Goal: Transaction & Acquisition: Purchase product/service

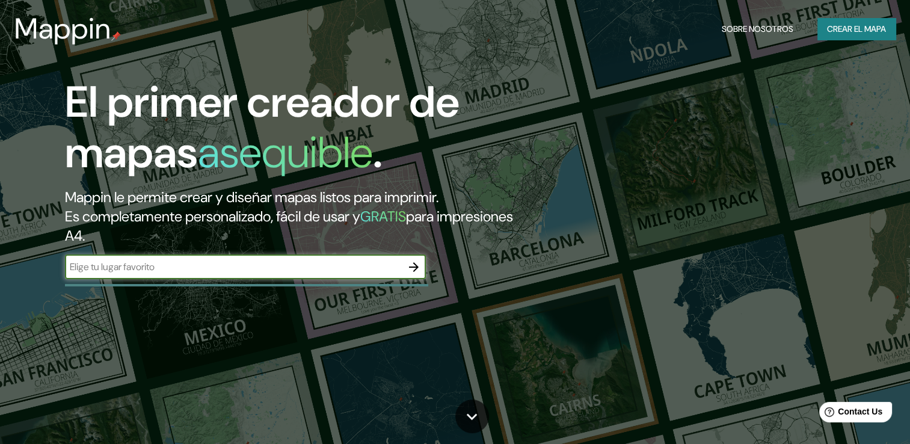
click at [273, 266] on input "text" at bounding box center [233, 267] width 337 height 14
type input "[GEOGRAPHIC_DATA]"
click at [409, 270] on icon "button" at bounding box center [414, 267] width 14 height 14
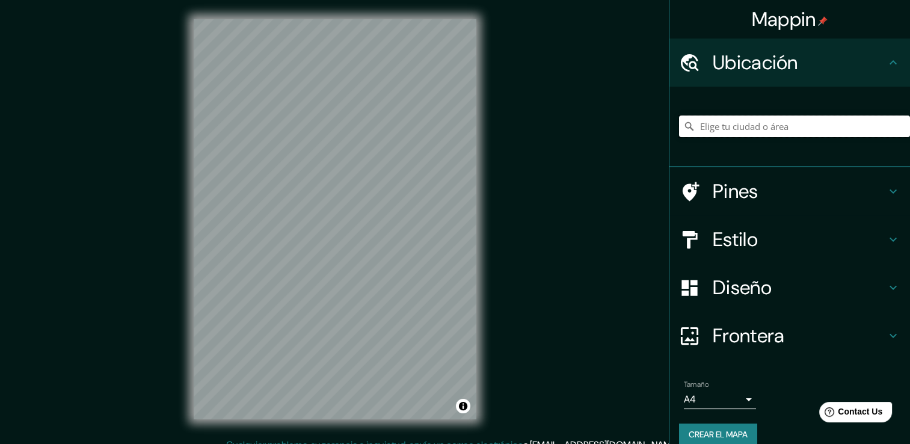
click at [823, 128] on input "Elige tu ciudad o área" at bounding box center [794, 127] width 231 height 22
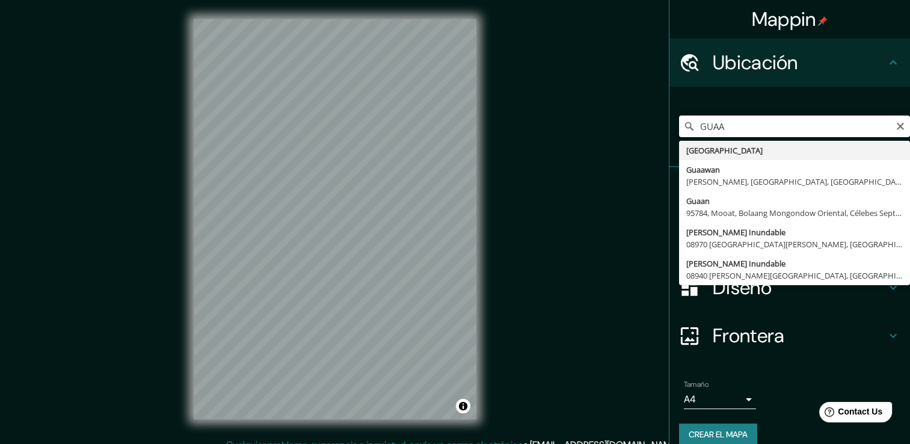
click at [762, 129] on input "GUAA" at bounding box center [794, 127] width 231 height 22
click at [758, 129] on input "GUAA" at bounding box center [794, 127] width 231 height 22
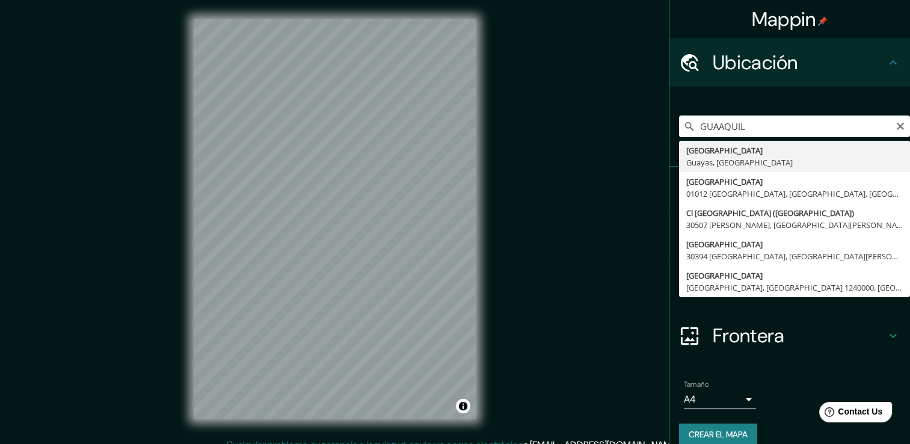
type input "[GEOGRAPHIC_DATA], [GEOGRAPHIC_DATA], [GEOGRAPHIC_DATA]"
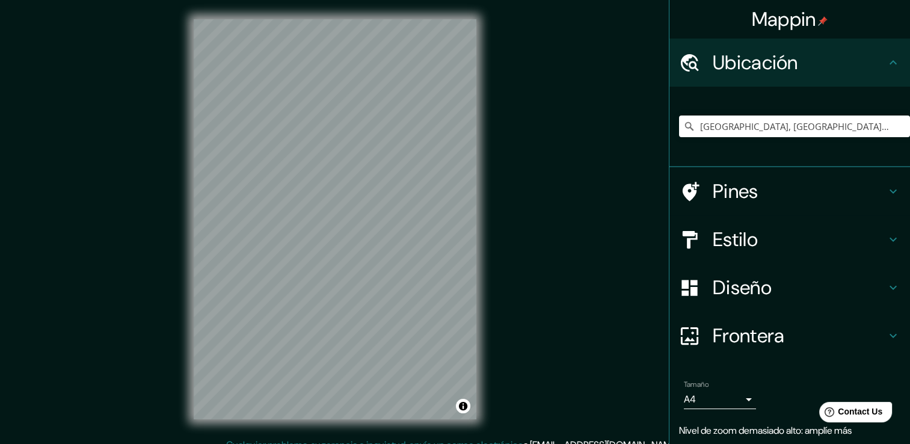
click at [729, 246] on h4 "Estilo" at bounding box center [799, 239] width 173 height 24
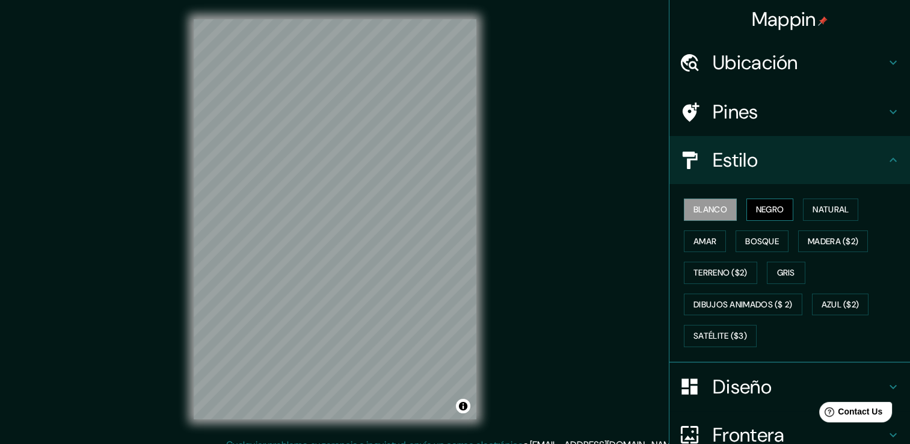
click at [756, 203] on font "Negro" at bounding box center [770, 209] width 28 height 15
click at [803, 215] on button "Natural" at bounding box center [830, 210] width 55 height 22
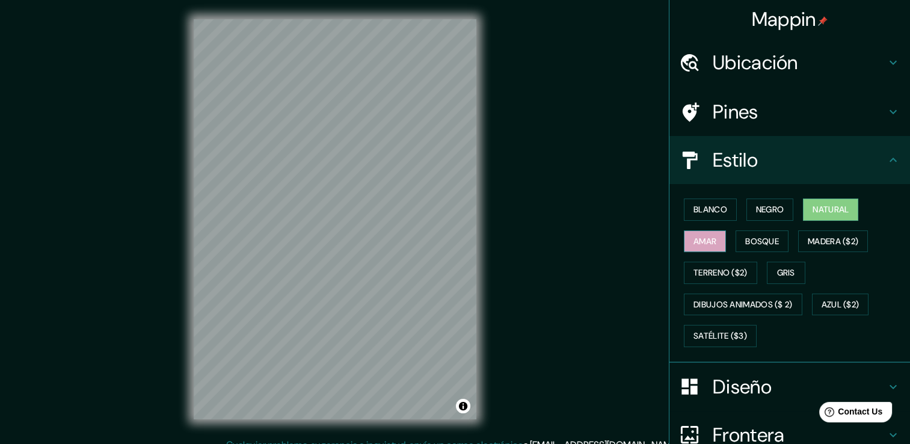
click at [700, 234] on font "Amar" at bounding box center [705, 241] width 23 height 15
click at [736, 246] on button "Bosque" at bounding box center [762, 241] width 53 height 22
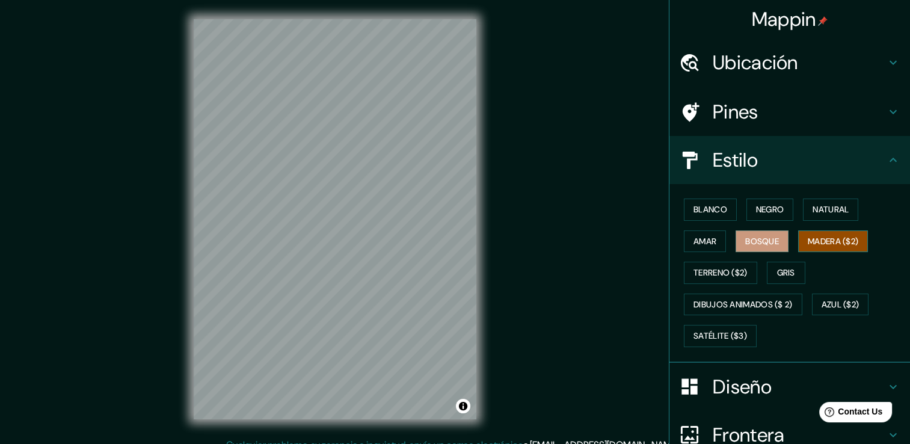
click at [832, 247] on font "Madera ($2)" at bounding box center [833, 241] width 51 height 15
click at [777, 276] on font "Gris" at bounding box center [786, 272] width 18 height 15
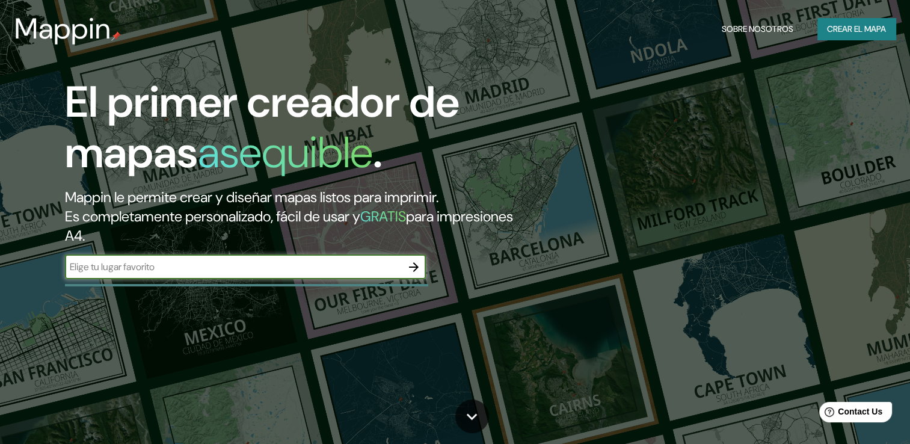
click at [285, 262] on input "text" at bounding box center [233, 267] width 337 height 14
type input "[GEOGRAPHIC_DATA]"
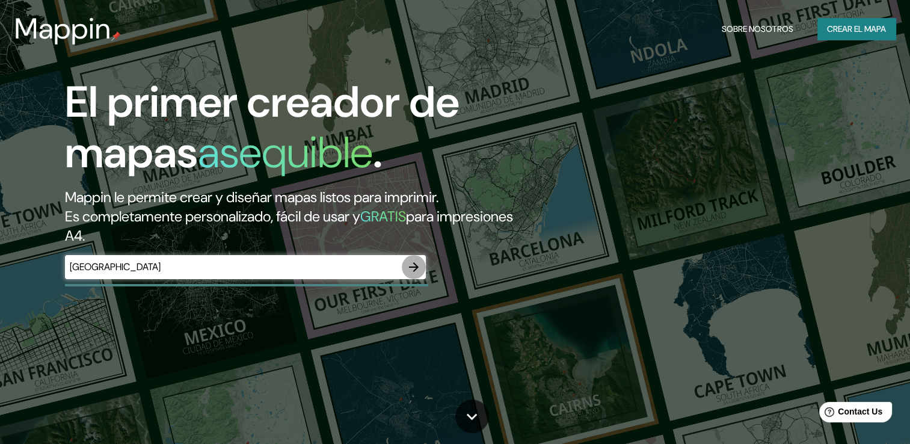
click at [421, 270] on button "button" at bounding box center [414, 267] width 24 height 24
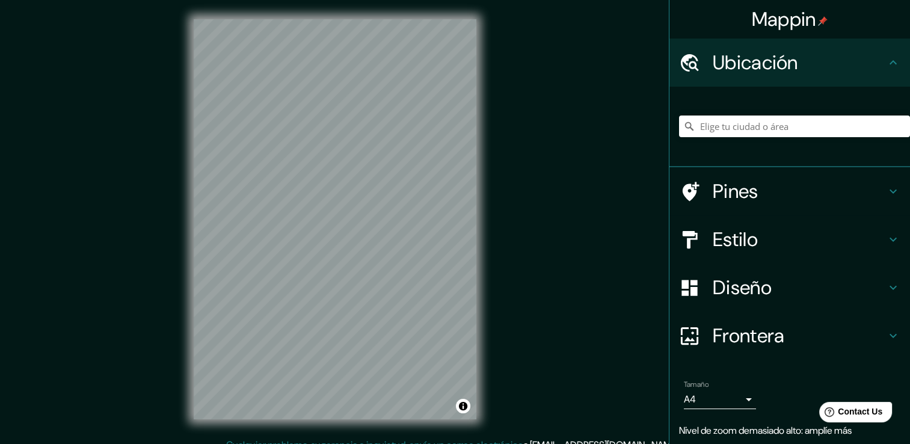
click at [723, 137] on div at bounding box center [794, 126] width 231 height 60
click at [723, 126] on input "Elige tu ciudad o área" at bounding box center [794, 127] width 231 height 22
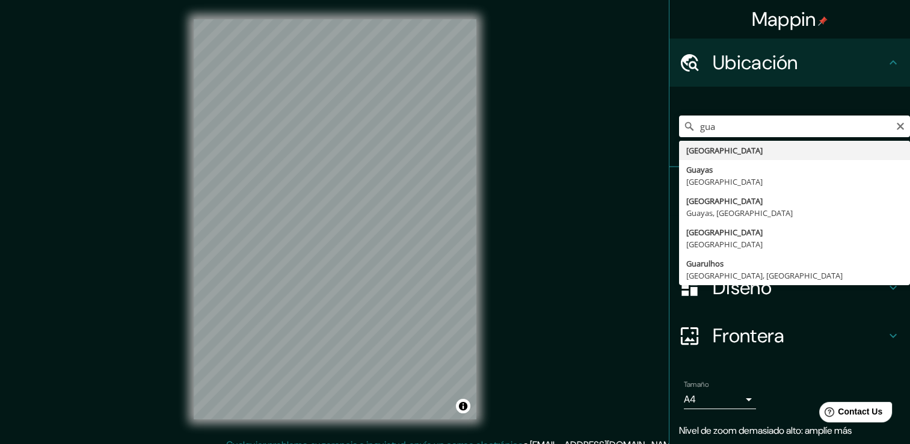
type input "[GEOGRAPHIC_DATA], [GEOGRAPHIC_DATA], [GEOGRAPHIC_DATA]"
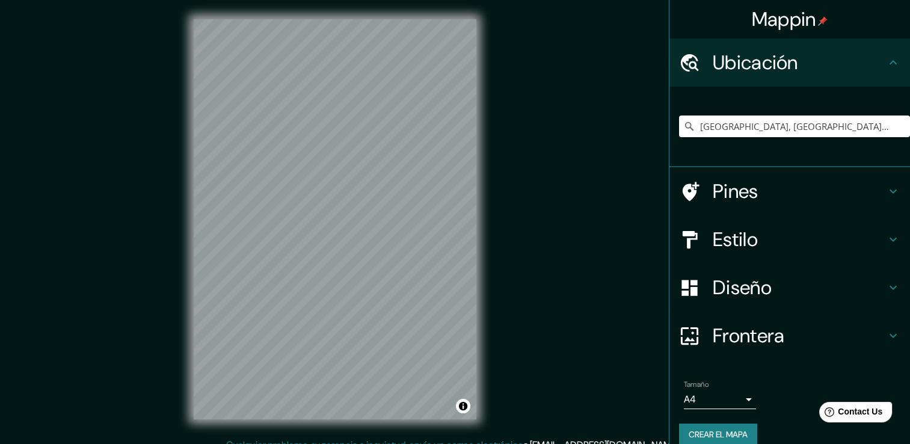
click at [755, 189] on h4 "Pines" at bounding box center [799, 191] width 173 height 24
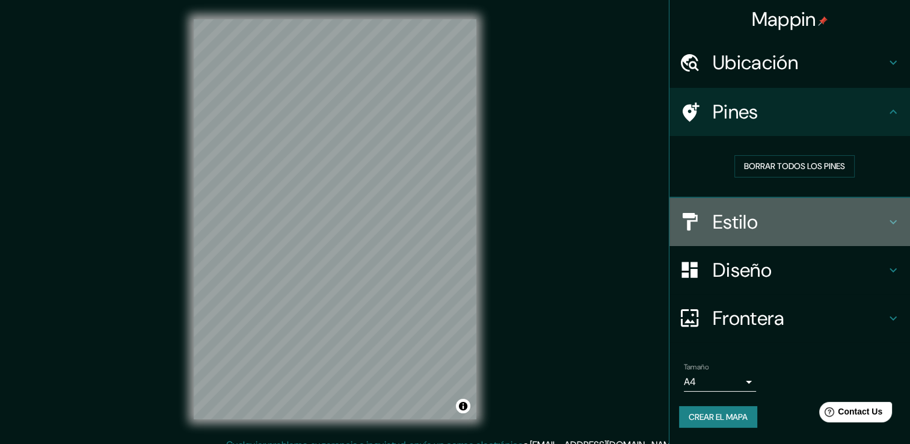
click at [761, 210] on h4 "Estilo" at bounding box center [799, 222] width 173 height 24
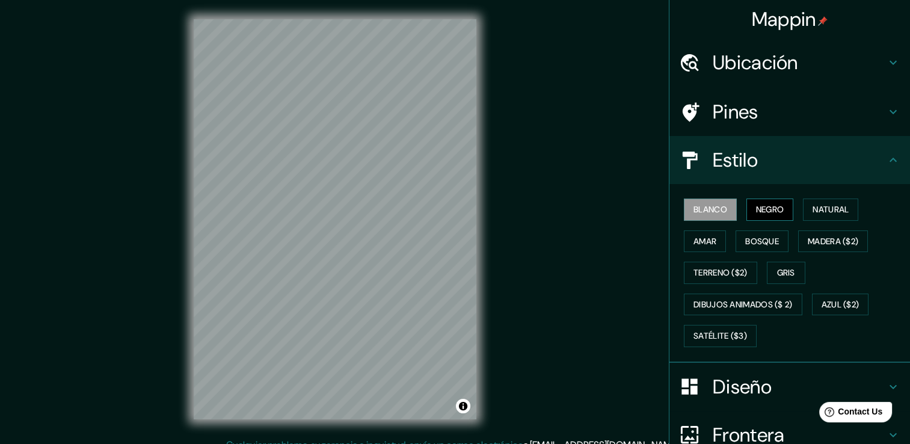
click at [765, 213] on font "Negro" at bounding box center [770, 209] width 28 height 15
click at [824, 211] on font "Natural" at bounding box center [831, 209] width 36 height 15
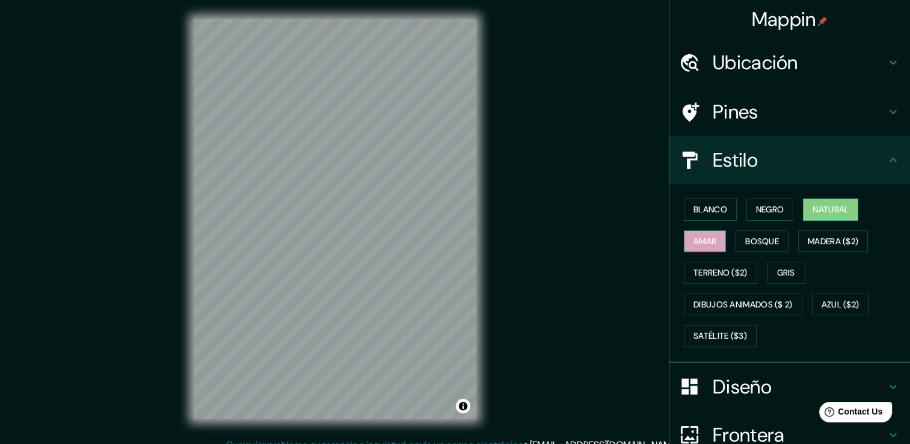
click at [698, 244] on font "Amar" at bounding box center [705, 241] width 23 height 15
click at [830, 201] on button "Natural" at bounding box center [830, 210] width 55 height 22
click at [736, 242] on button "Bosque" at bounding box center [762, 241] width 53 height 22
click at [694, 234] on font "Amar" at bounding box center [705, 241] width 23 height 15
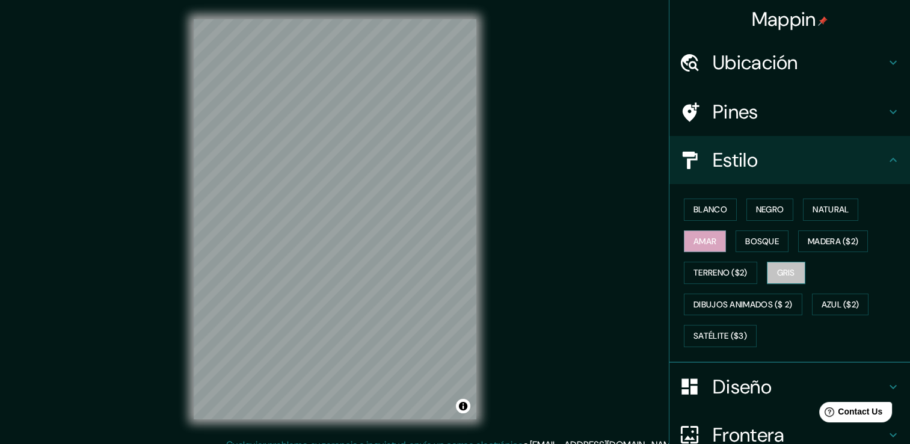
click at [778, 267] on font "Gris" at bounding box center [786, 272] width 18 height 15
click at [822, 304] on font "Azul ($2)" at bounding box center [841, 304] width 38 height 15
click at [760, 314] on div "Blanco Negro Natural Amar Bosque Madera ($2) Terreno ($2) Gris Dibujos animados…" at bounding box center [794, 273] width 231 height 158
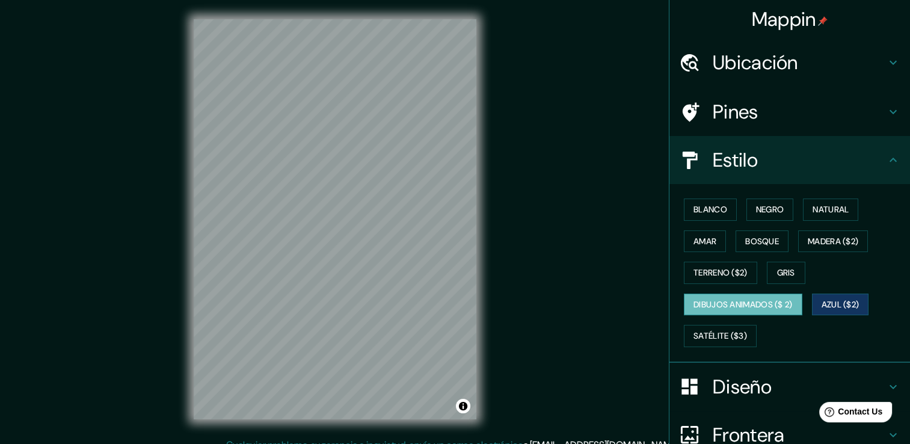
click at [740, 307] on font "Dibujos animados ($ 2)" at bounding box center [743, 304] width 99 height 15
click at [714, 337] on font "Satélite ($3)" at bounding box center [721, 336] width 54 height 15
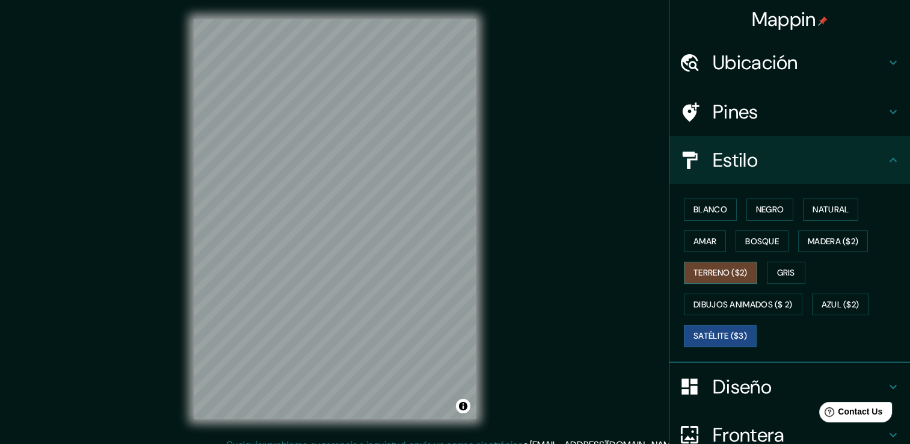
click at [727, 276] on font "Terreno ($2)" at bounding box center [721, 272] width 54 height 15
click at [709, 244] on button "Amar" at bounding box center [705, 241] width 42 height 22
click at [735, 341] on font "Satélite ($3)" at bounding box center [721, 336] width 54 height 15
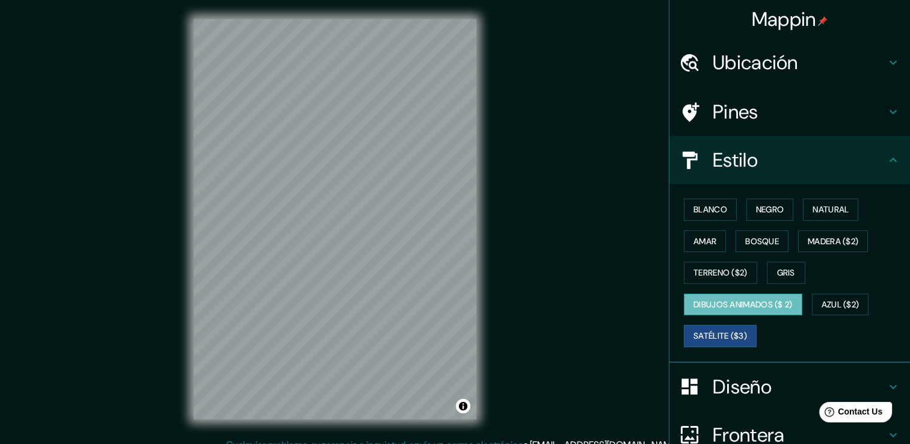
click at [740, 306] on font "Dibujos animados ($ 2)" at bounding box center [743, 304] width 99 height 15
click at [847, 301] on font "Azul ($2)" at bounding box center [841, 304] width 38 height 15
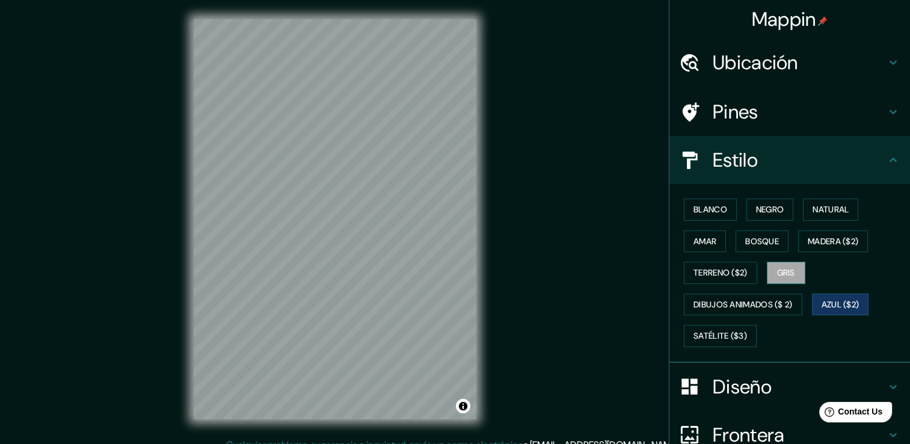
click at [777, 280] on button "Gris" at bounding box center [786, 273] width 39 height 22
drag, startPoint x: 777, startPoint y: 280, endPoint x: 768, endPoint y: 278, distance: 9.9
click at [777, 280] on button "Gris" at bounding box center [786, 273] width 39 height 22
click at [733, 272] on font "Terreno ($2)" at bounding box center [721, 272] width 54 height 15
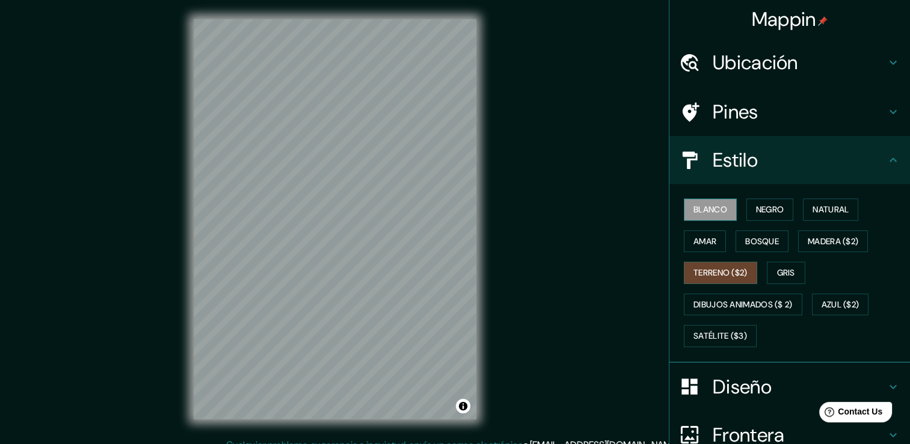
click at [715, 208] on font "Blanco" at bounding box center [711, 209] width 34 height 15
click at [756, 202] on font "Negro" at bounding box center [770, 209] width 28 height 15
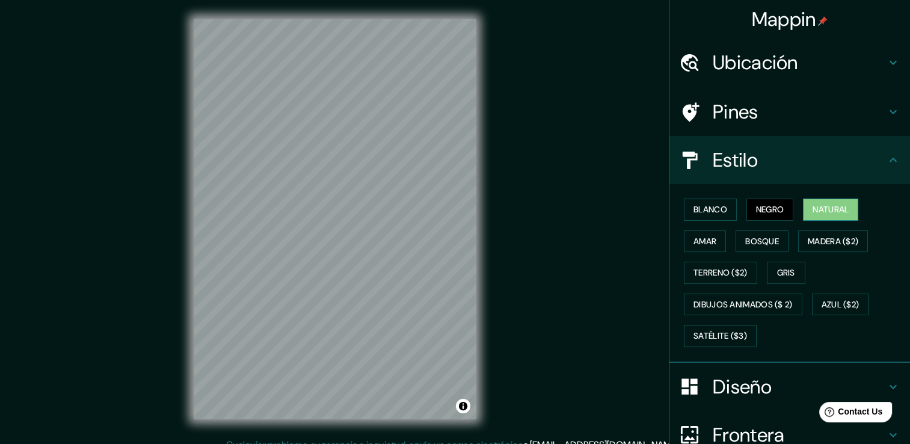
click at [831, 204] on font "Natural" at bounding box center [831, 209] width 36 height 15
click at [715, 236] on button "Amar" at bounding box center [705, 241] width 42 height 22
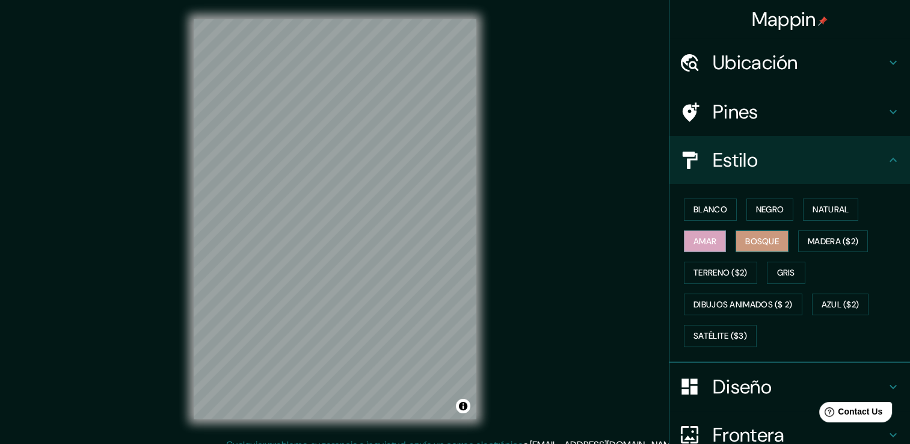
click at [746, 237] on font "Bosque" at bounding box center [763, 241] width 34 height 15
click at [854, 249] on button "Madera ($2)" at bounding box center [834, 241] width 70 height 22
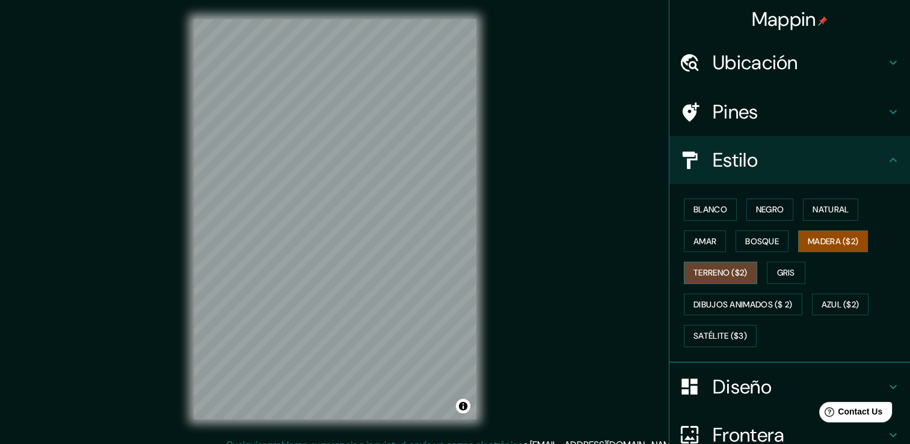
click at [694, 273] on font "Terreno ($2)" at bounding box center [721, 272] width 54 height 15
click at [785, 266] on font "Gris" at bounding box center [786, 272] width 18 height 15
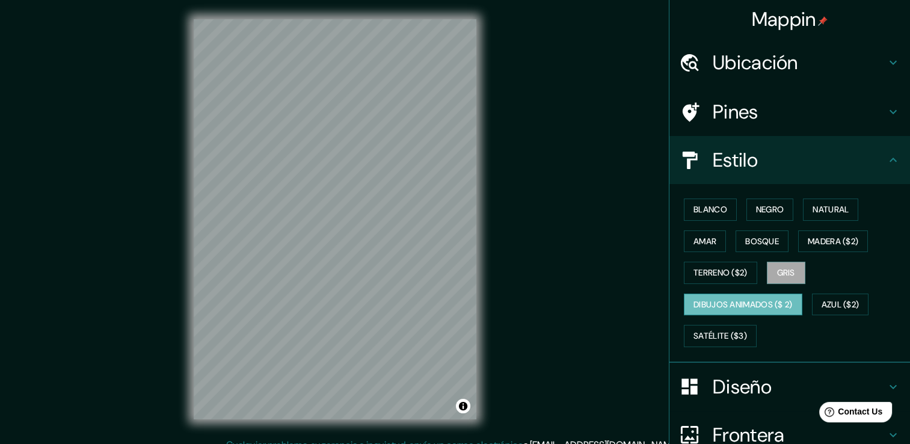
click at [734, 300] on font "Dibujos animados ($ 2)" at bounding box center [743, 304] width 99 height 15
click at [825, 300] on font "Azul ($2)" at bounding box center [841, 304] width 38 height 15
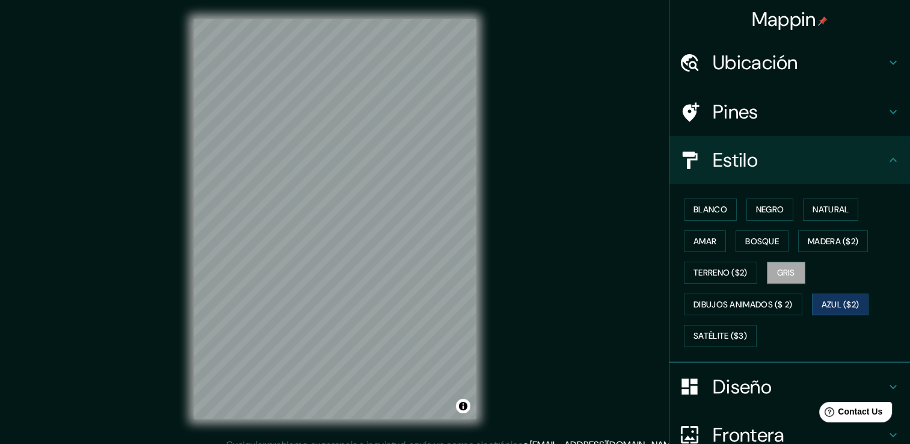
click at [782, 270] on font "Gris" at bounding box center [786, 272] width 18 height 15
click at [758, 377] on h4 "Diseño" at bounding box center [799, 387] width 173 height 24
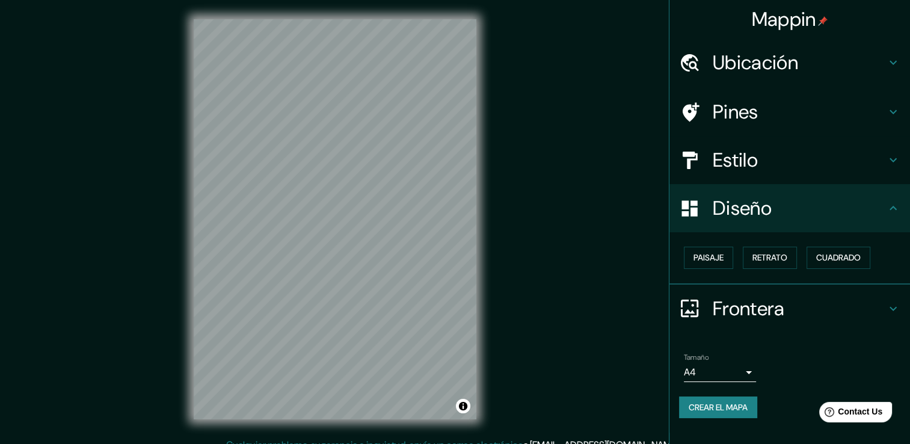
scroll to position [13, 0]
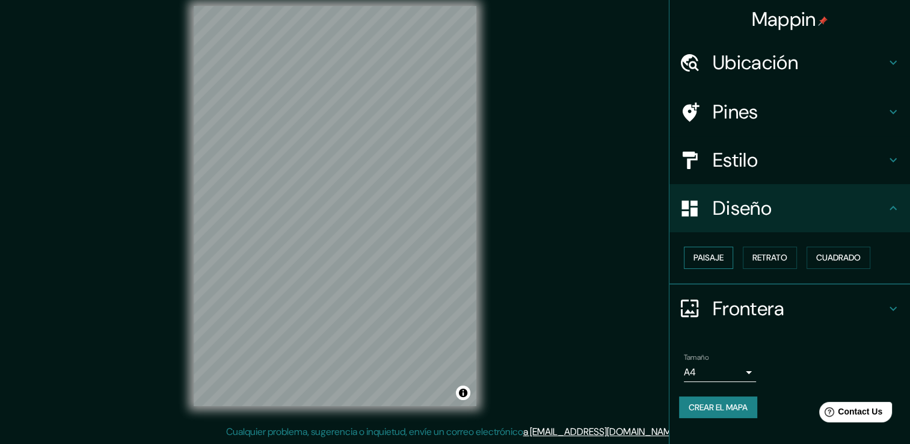
click at [710, 261] on font "Paisaje" at bounding box center [709, 257] width 30 height 15
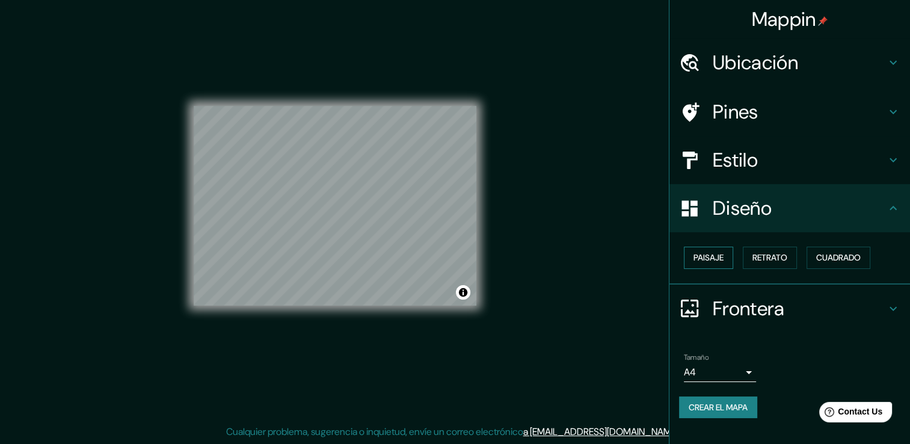
click at [712, 255] on font "Paisaje" at bounding box center [709, 257] width 30 height 15
click at [788, 247] on button "Retrato" at bounding box center [770, 258] width 54 height 22
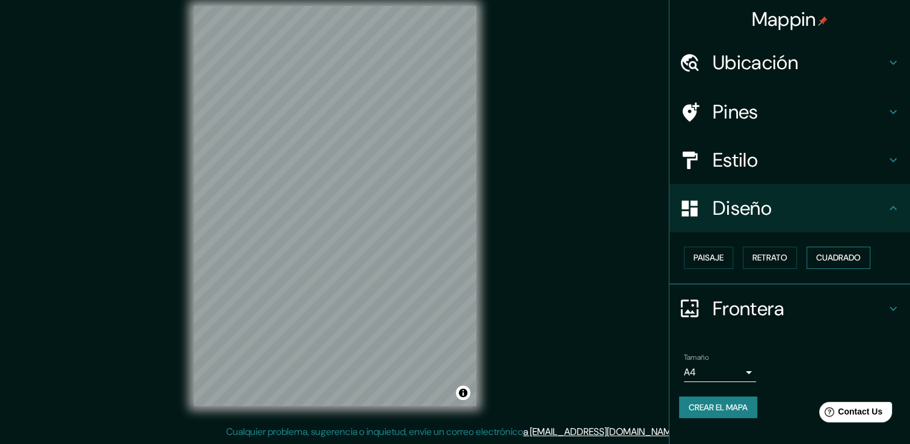
click at [828, 256] on font "Cuadrado" at bounding box center [839, 257] width 45 height 15
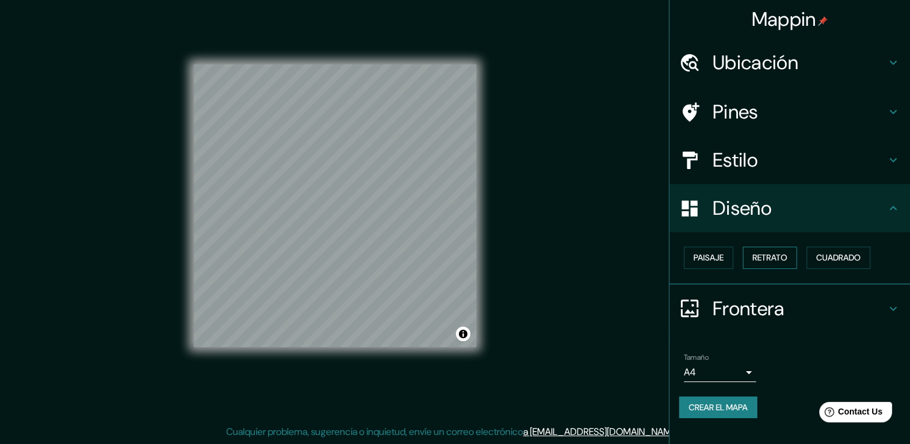
click at [794, 256] on button "Retrato" at bounding box center [770, 258] width 54 height 22
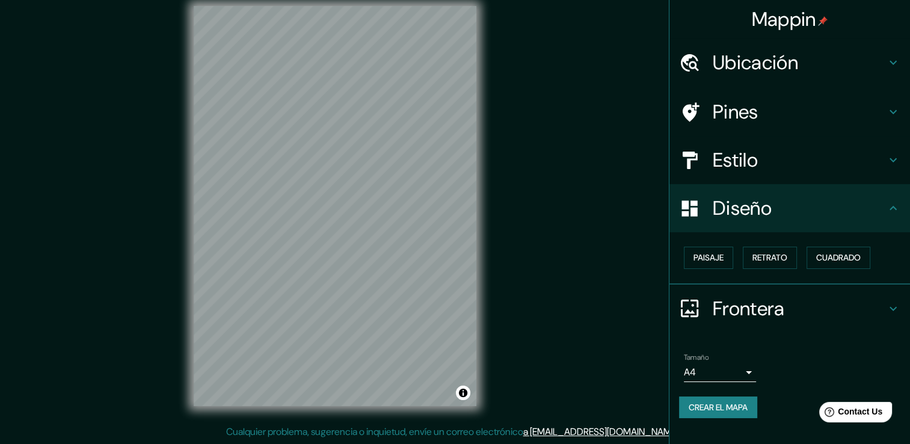
click at [768, 304] on h4 "Frontera" at bounding box center [799, 309] width 173 height 24
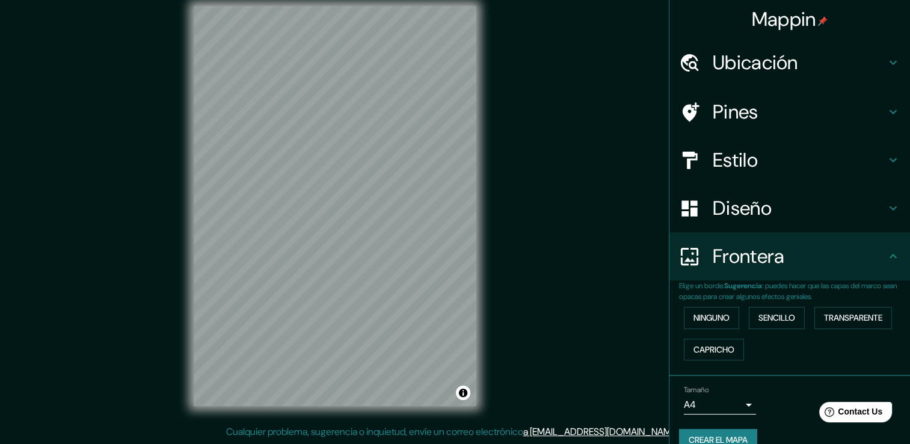
scroll to position [20, 0]
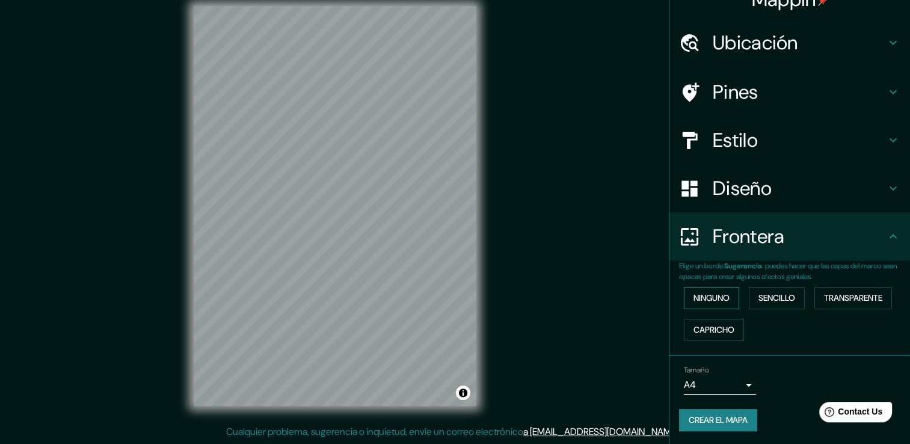
click at [731, 300] on button "Ninguno" at bounding box center [711, 298] width 55 height 22
click at [779, 303] on font "Sencillo" at bounding box center [777, 298] width 37 height 15
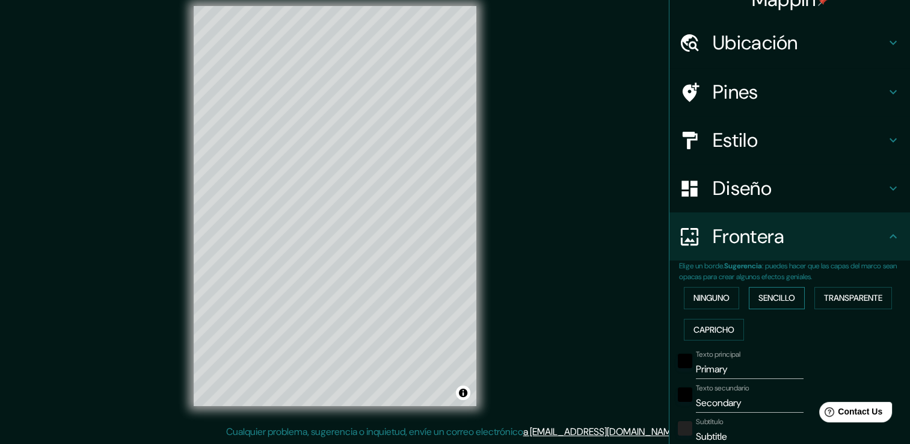
click at [794, 302] on button "Sencillo" at bounding box center [777, 298] width 56 height 22
type input "38"
click at [824, 302] on font "Transparente" at bounding box center [853, 298] width 58 height 15
drag, startPoint x: 694, startPoint y: 323, endPoint x: 698, endPoint y: 315, distance: 8.1
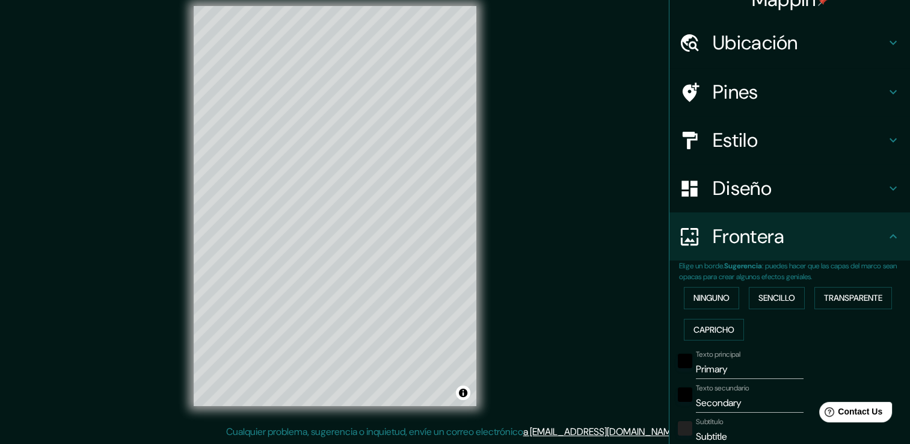
click at [695, 323] on font "Capricho" at bounding box center [714, 330] width 41 height 15
click at [703, 295] on font "Ninguno" at bounding box center [712, 298] width 36 height 15
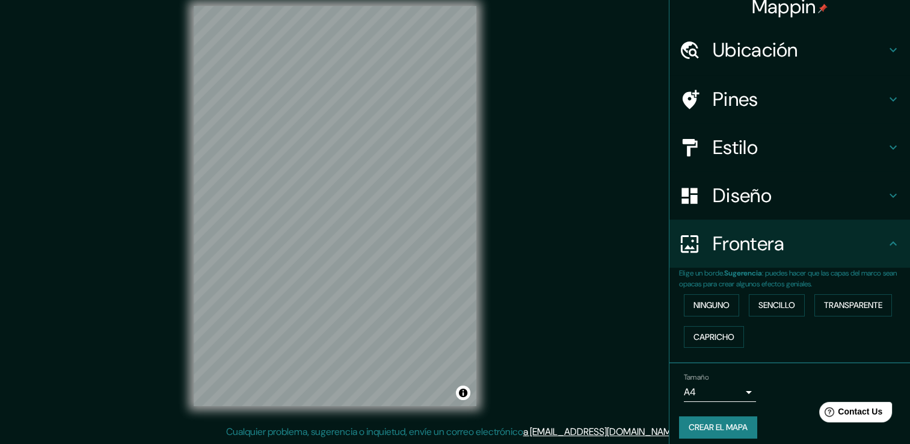
scroll to position [0, 0]
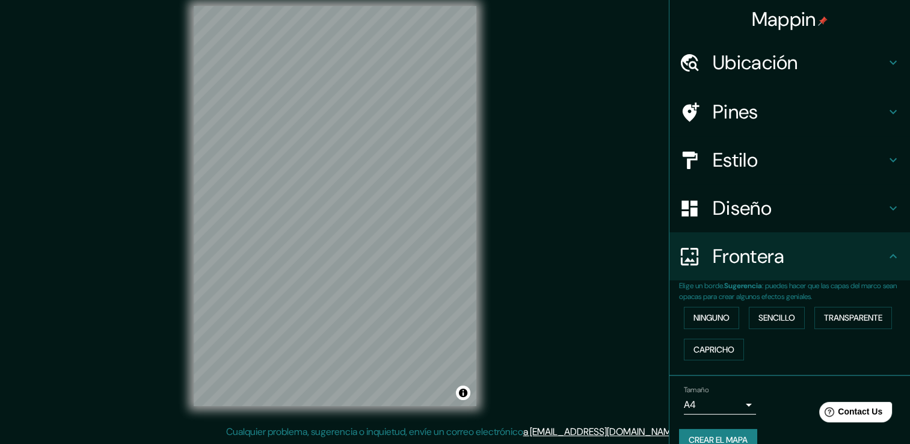
click at [808, 166] on h4 "Estilo" at bounding box center [799, 160] width 173 height 24
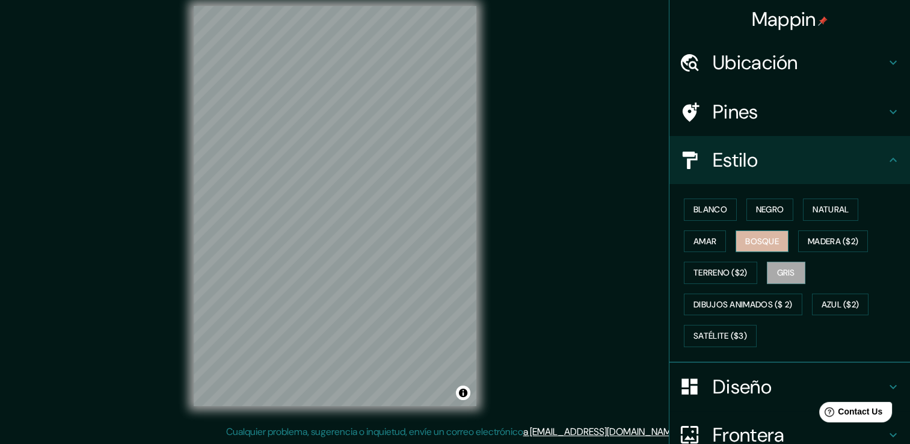
click at [756, 242] on font "Bosque" at bounding box center [763, 241] width 34 height 15
click at [768, 207] on font "Negro" at bounding box center [770, 209] width 28 height 15
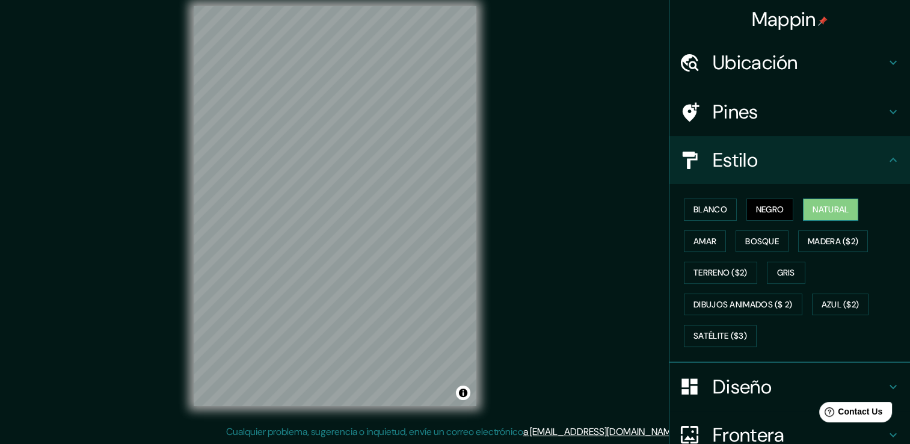
click at [827, 205] on font "Natural" at bounding box center [831, 209] width 36 height 15
click at [782, 274] on font "Gris" at bounding box center [786, 272] width 18 height 15
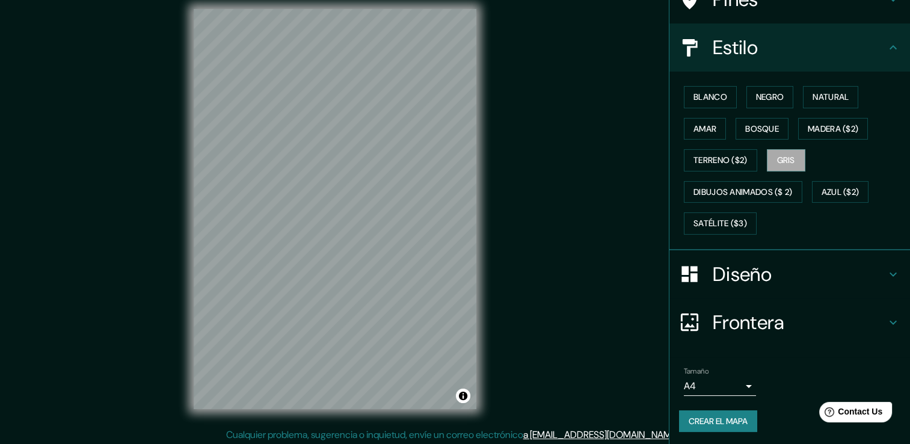
scroll to position [13, 0]
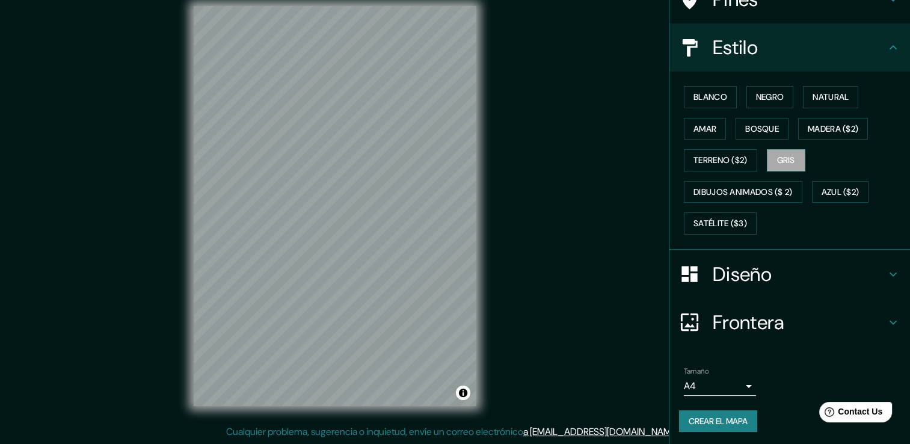
click at [696, 418] on font "Crear el mapa" at bounding box center [718, 421] width 59 height 15
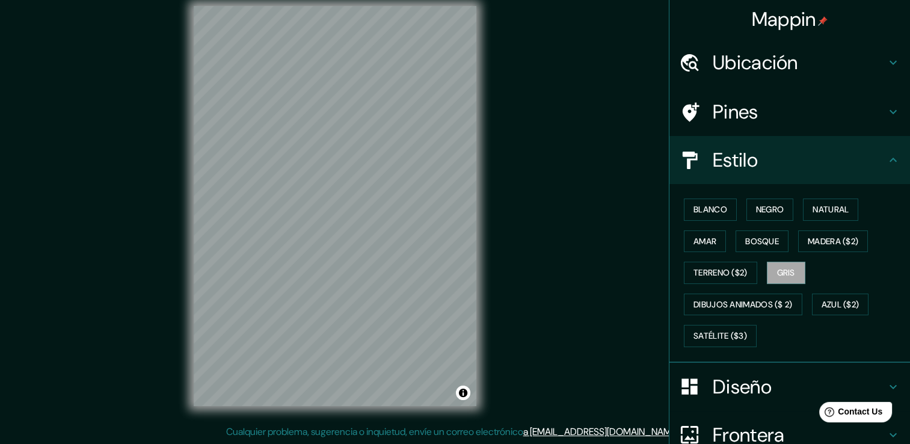
scroll to position [113, 0]
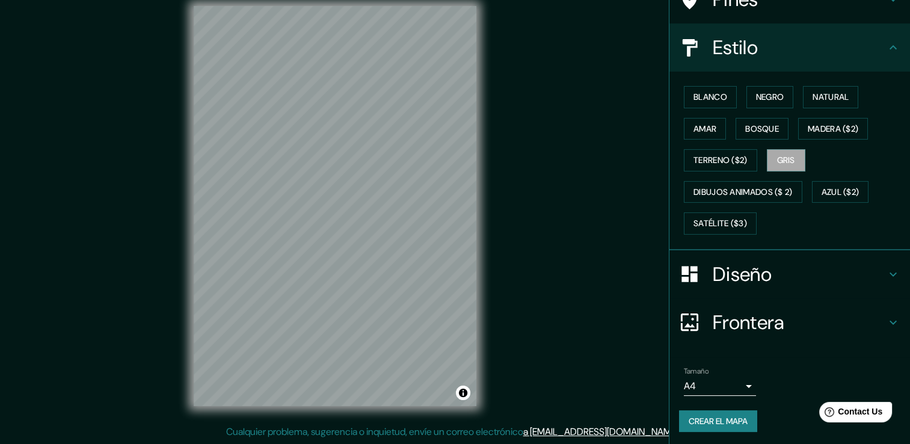
click at [723, 420] on font "Crear el mapa" at bounding box center [718, 421] width 59 height 15
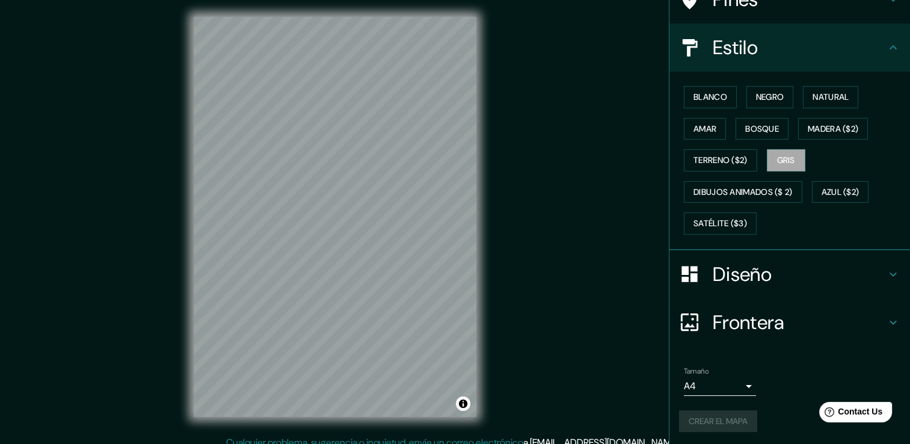
scroll to position [0, 0]
